Goal: Go to known website: Access a specific website the user already knows

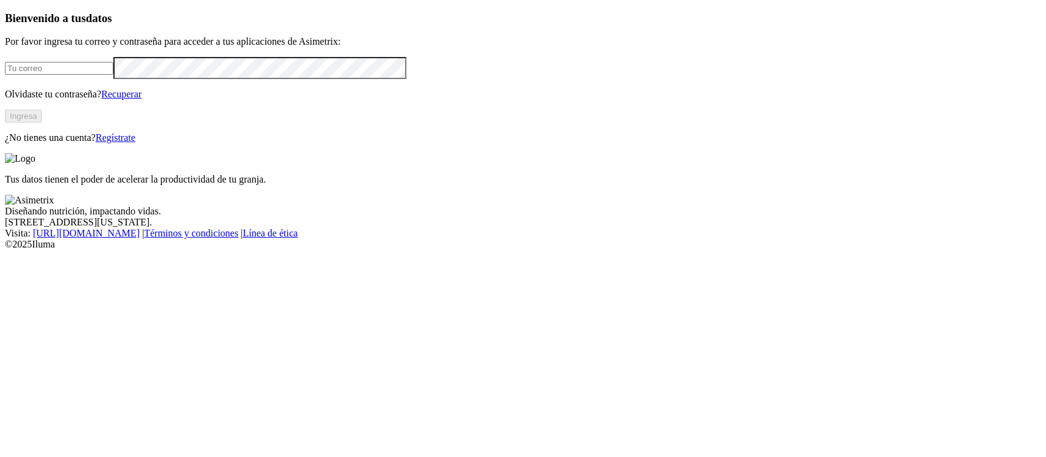
type input "[PERSON_NAME][EMAIL_ADDRESS][PERSON_NAME][DOMAIN_NAME]"
click at [42, 123] on button "Ingresa" at bounding box center [23, 116] width 37 height 13
